Goal: Find contact information: Find contact information

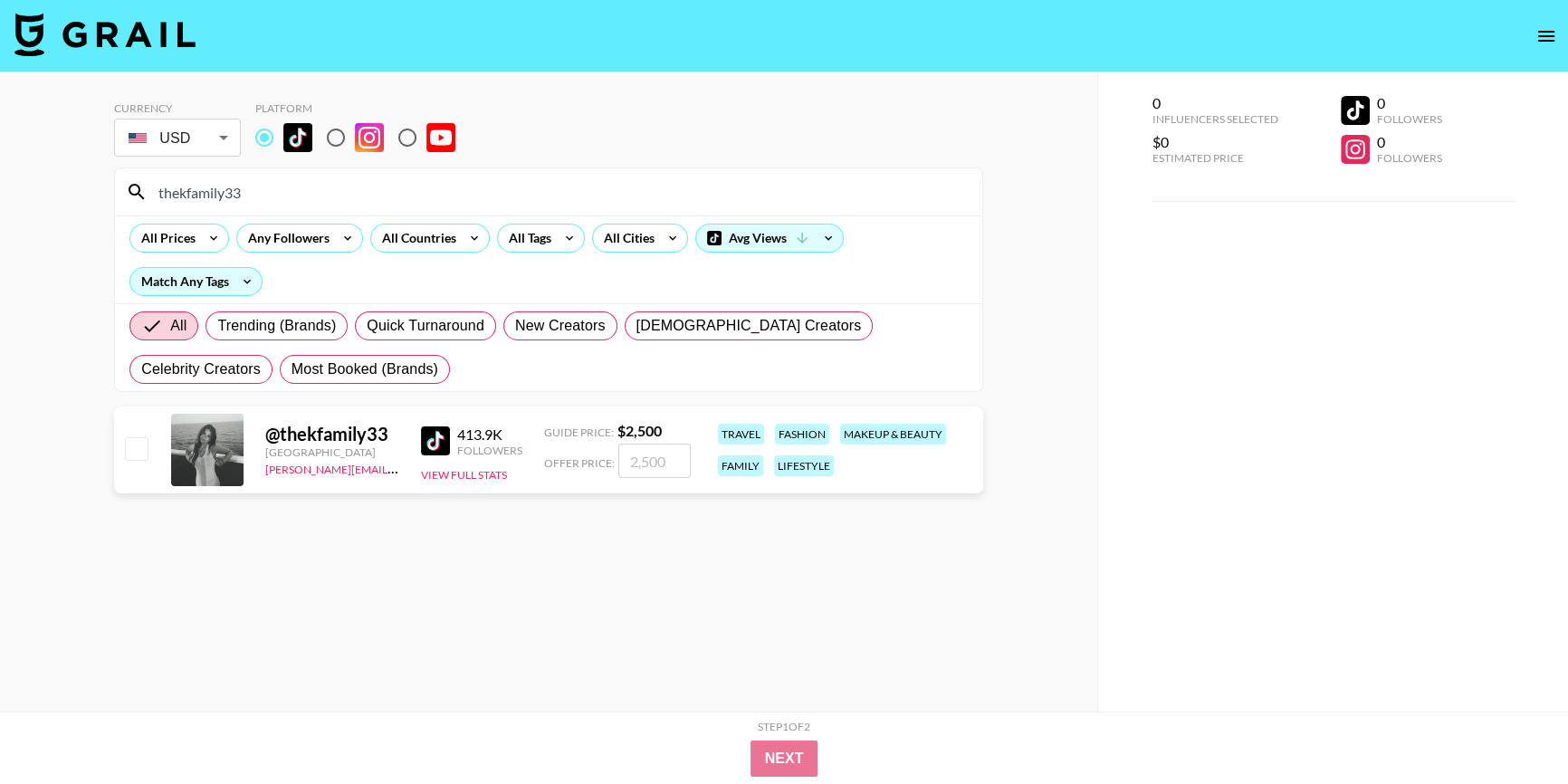
drag, startPoint x: 281, startPoint y: 185, endPoint x: 0, endPoint y: 194, distance: 281.1
click at [0, 194] on div "Currency USD USD ​ Platform thekfamily33 All Prices Any Followers All Countries…" at bounding box center [549, 428] width 1097 height 712
paste input "megreilyy"
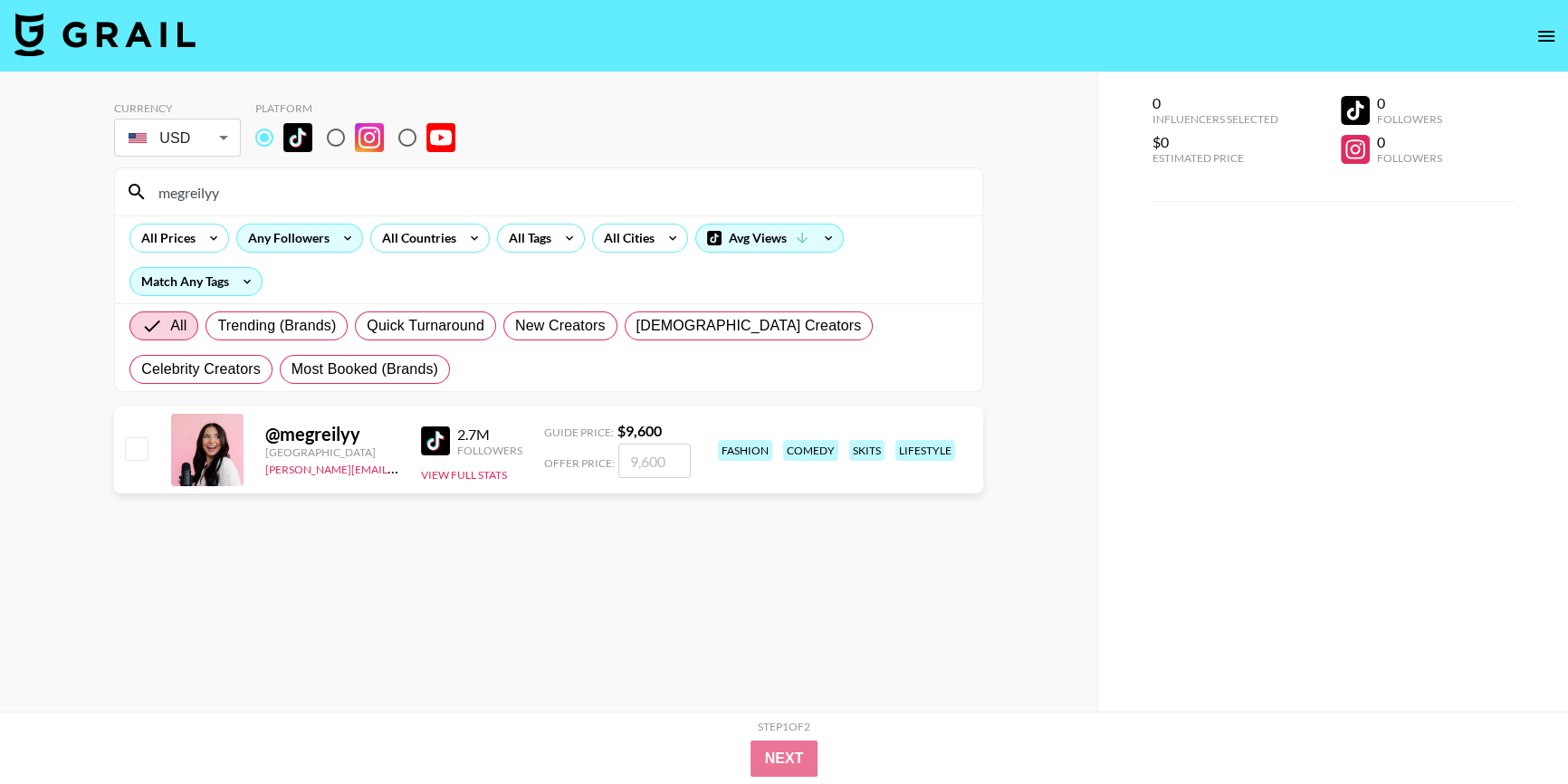
click at [302, 223] on section "megreilyy All Prices Any Followers All Countries All Tags All Cities Avg Views …" at bounding box center [548, 279] width 869 height 224
drag, startPoint x: 286, startPoint y: 198, endPoint x: 22, endPoint y: 231, distance: 266.1
click at [0, 198] on div "Currency USD USD ​ Platform megreilyy All Prices Any Followers All Countries Al…" at bounding box center [549, 428] width 1097 height 712
paste input "channonmoone"
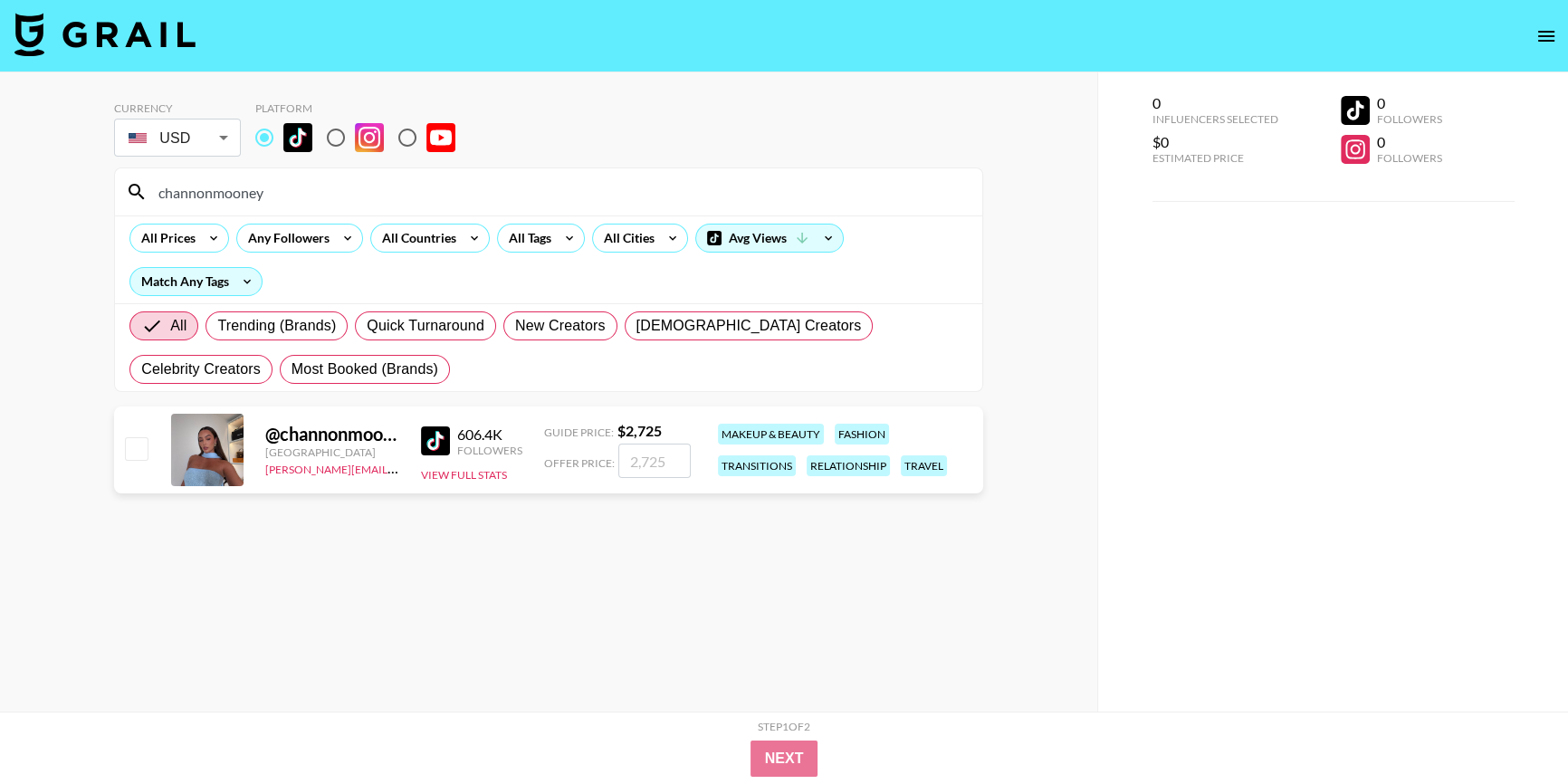
type input "channonmooney"
drag, startPoint x: 264, startPoint y: 472, endPoint x: 383, endPoint y: 471, distance: 119.0
click at [383, 471] on div "@ channonmooney [GEOGRAPHIC_DATA] [PERSON_NAME][EMAIL_ADDRESS][DOMAIN_NAME] 606…" at bounding box center [548, 450] width 869 height 87
click at [508, 780] on div "Step 1 of 2 View Summary Next" at bounding box center [784, 747] width 1568 height 72
drag, startPoint x: 750, startPoint y: 601, endPoint x: 730, endPoint y: 278, distance: 323.6
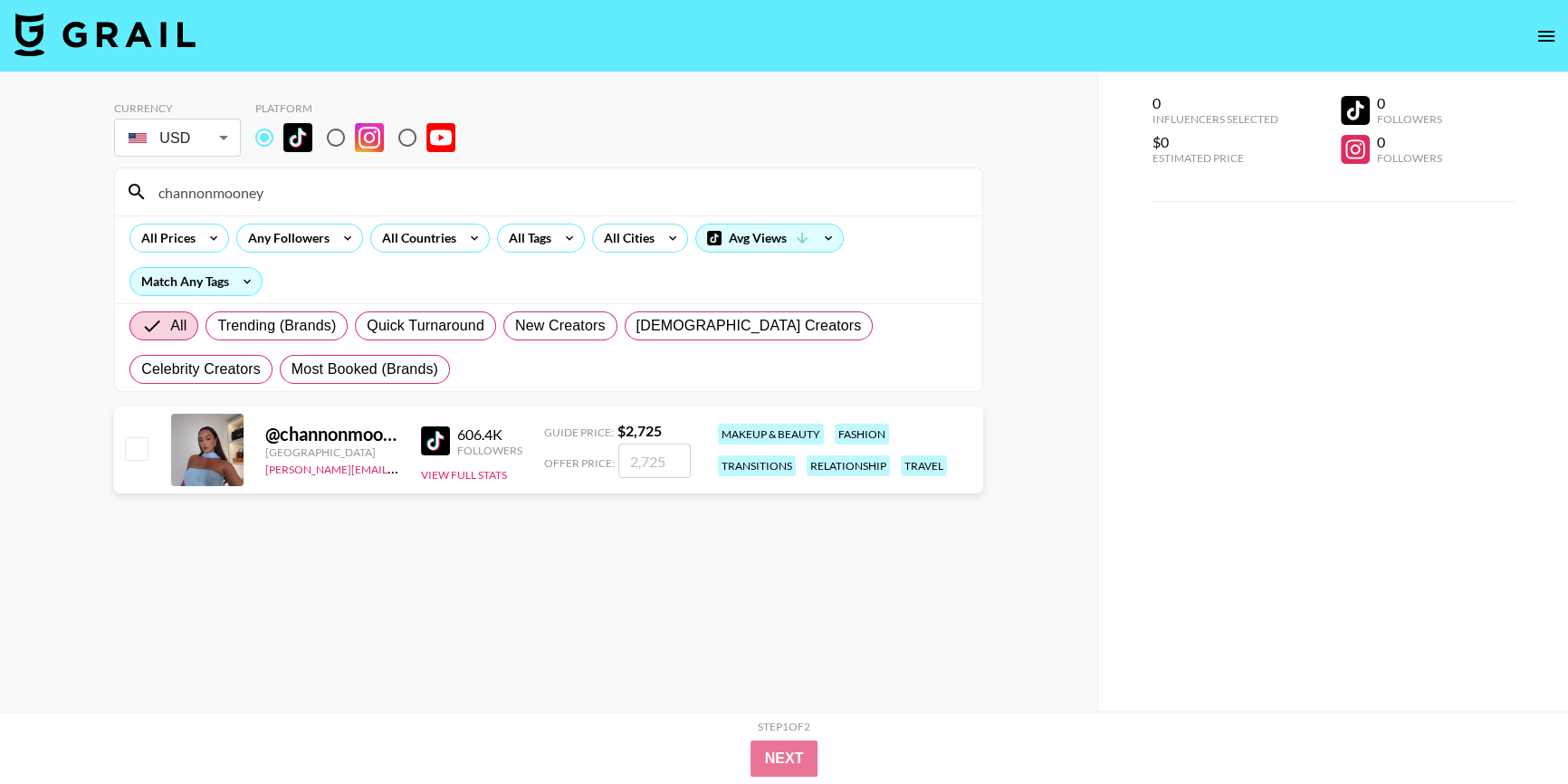
click at [751, 600] on section "Currency USD USD ​ Platform channonmooney All Prices Any Followers All Countrie…" at bounding box center [548, 406] width 869 height 640
